Goal: Navigation & Orientation: Find specific page/section

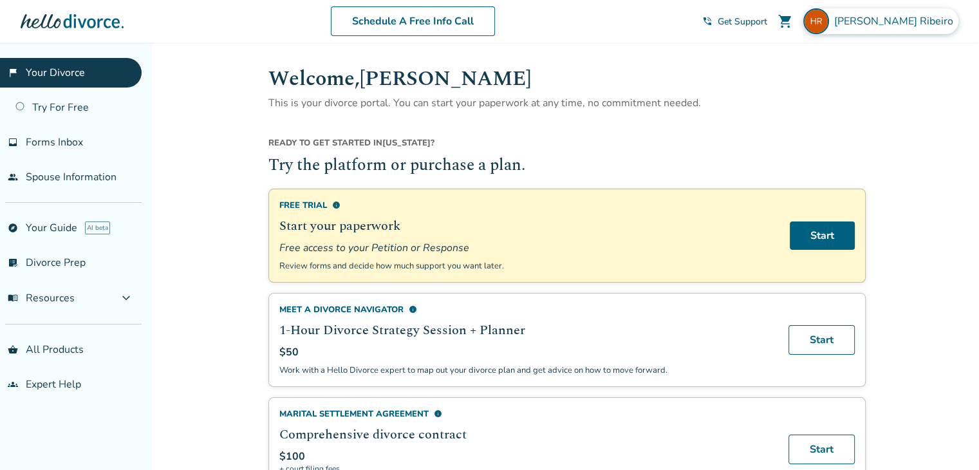
click at [829, 19] on img at bounding box center [817, 21] width 26 height 26
click at [711, 163] on h2 "Try the platform or purchase a plan." at bounding box center [566, 166] width 597 height 24
click at [801, 234] on link "Start" at bounding box center [822, 235] width 65 height 28
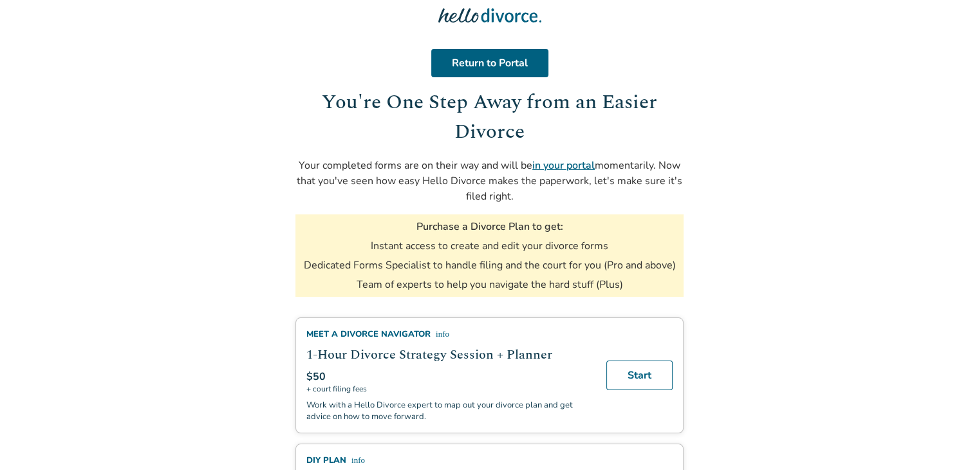
scroll to position [23, 0]
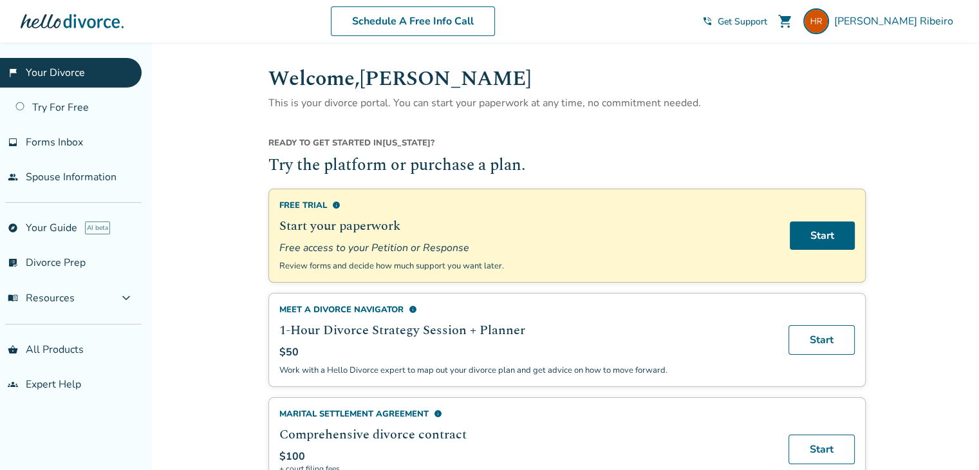
click at [664, 75] on h1 "Welcome, Hugo" at bounding box center [566, 79] width 597 height 32
click at [908, 8] on div "Hugo Ribeiro" at bounding box center [881, 21] width 155 height 26
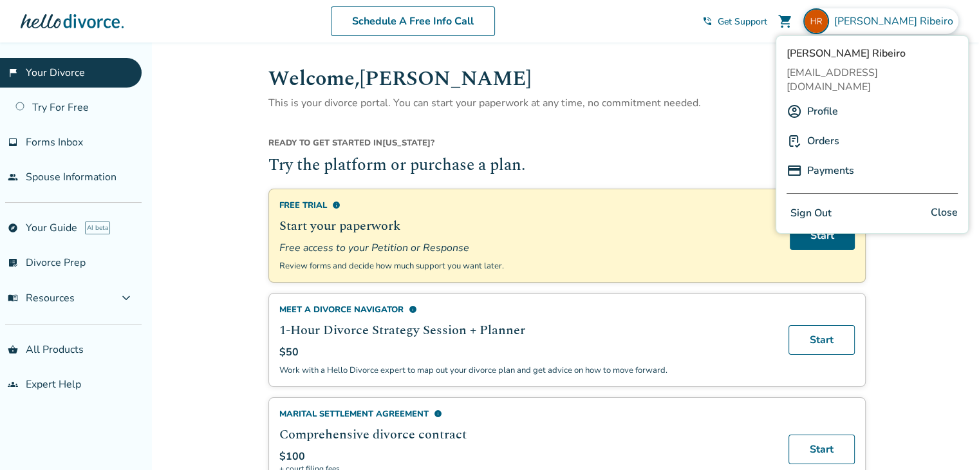
click at [820, 129] on link "Orders" at bounding box center [823, 141] width 32 height 24
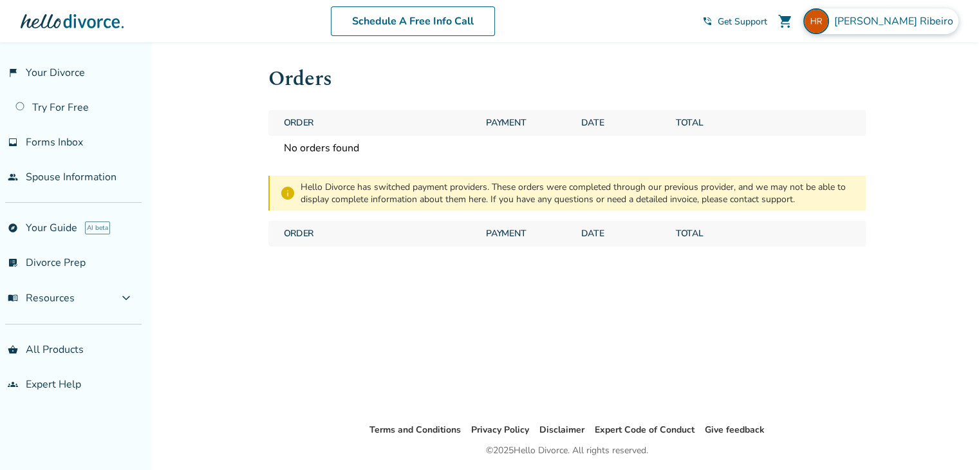
click at [928, 19] on span "Hugo Ribeiro" at bounding box center [896, 21] width 124 height 14
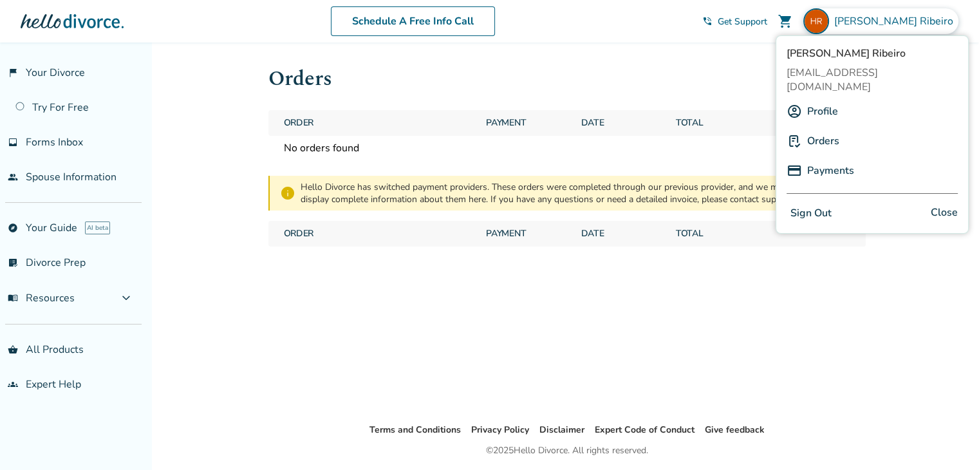
click at [820, 99] on link "Profile" at bounding box center [822, 111] width 31 height 24
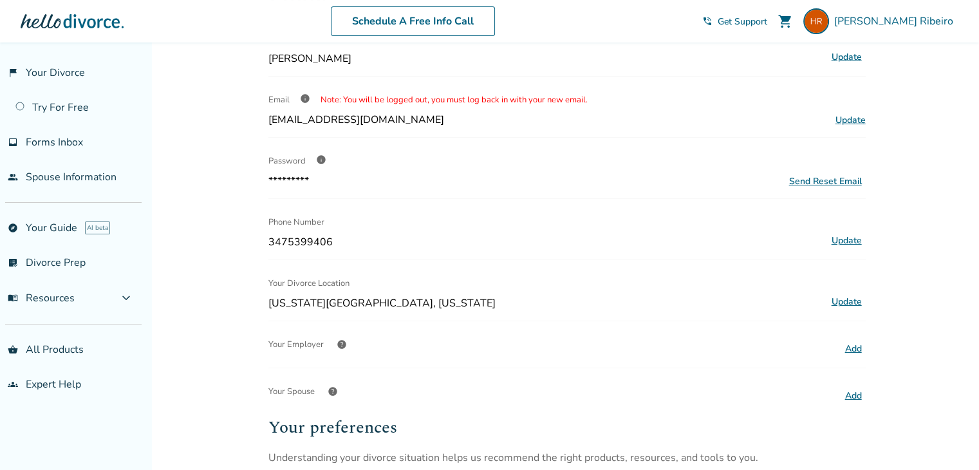
scroll to position [49, 0]
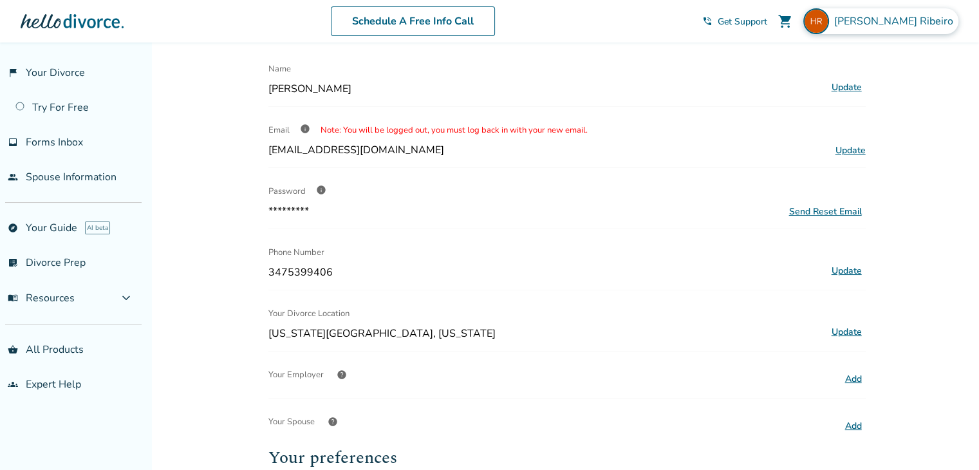
click at [932, 17] on span "Hugo Ribeiro" at bounding box center [896, 21] width 124 height 14
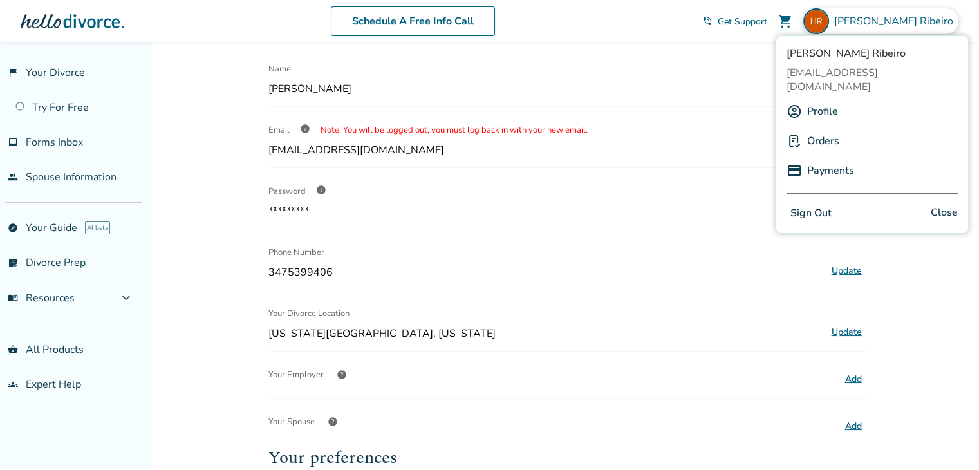
click at [829, 158] on link "Payments" at bounding box center [830, 170] width 47 height 24
